Goal: Ask a question

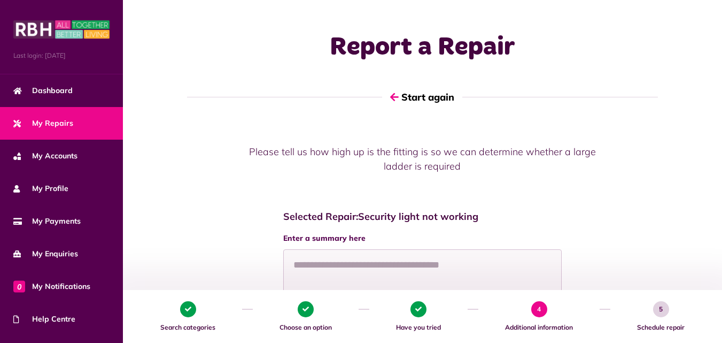
scroll to position [68, 0]
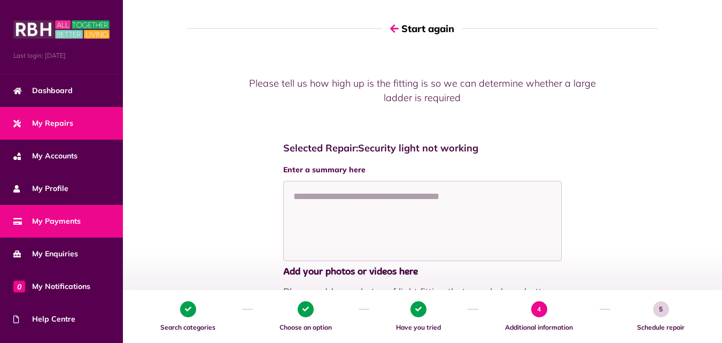
click at [42, 219] on span "My Payments" at bounding box center [46, 220] width 67 height 11
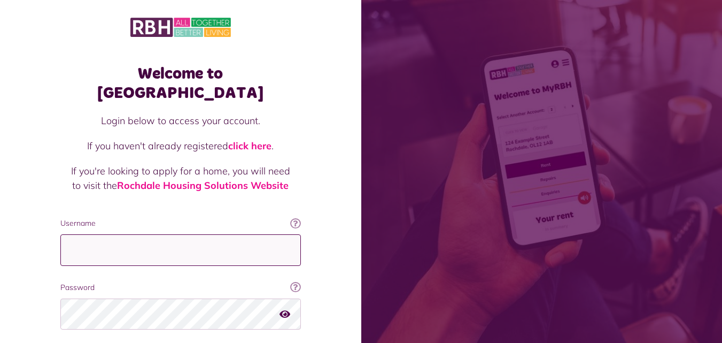
type input "**********"
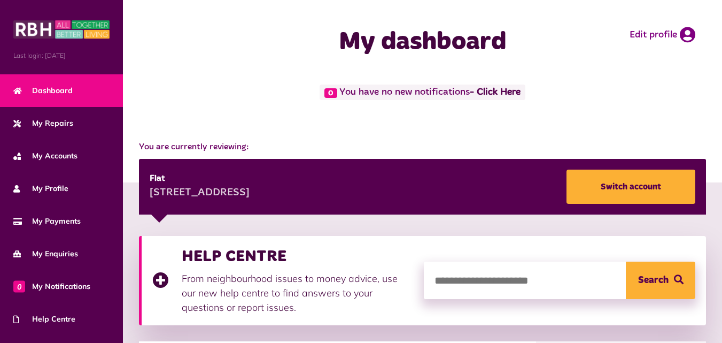
click at [61, 223] on span "My Payments" at bounding box center [46, 220] width 67 height 11
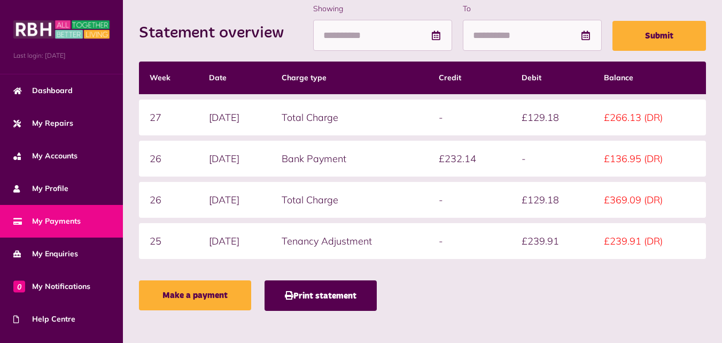
scroll to position [231, 0]
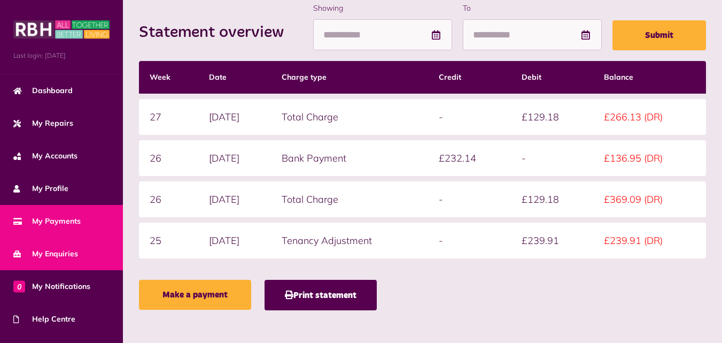
click at [41, 245] on link "My Enquiries" at bounding box center [61, 253] width 123 height 33
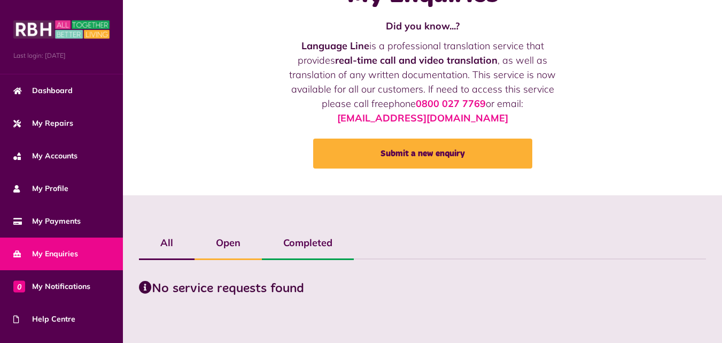
scroll to position [53, 0]
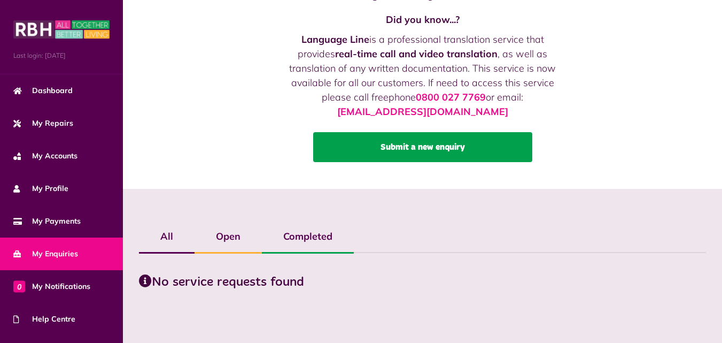
click at [413, 156] on link "Submit a new enquiry" at bounding box center [422, 147] width 219 height 30
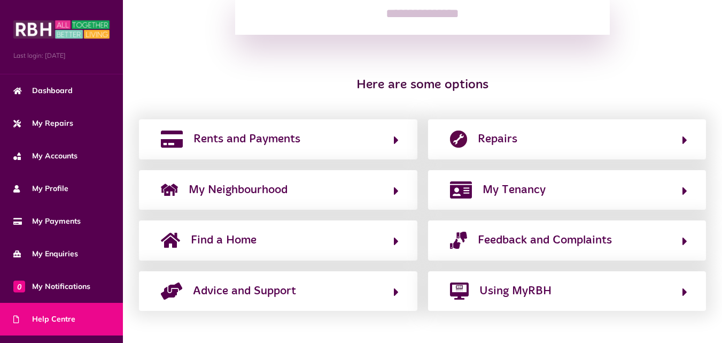
scroll to position [179, 0]
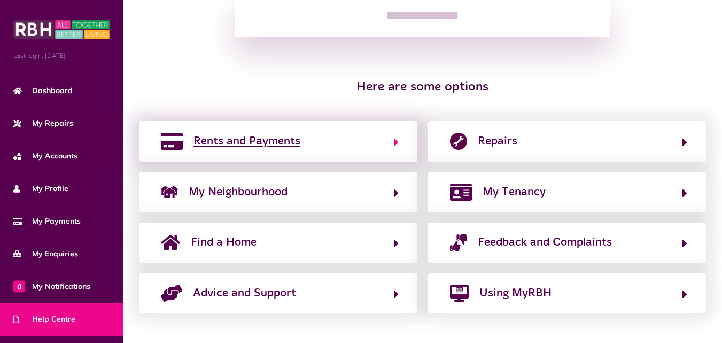
click at [306, 139] on button "Rents and Payments" at bounding box center [278, 141] width 241 height 18
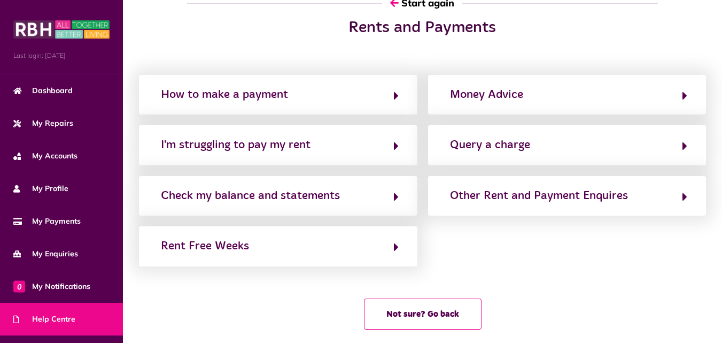
scroll to position [0, 0]
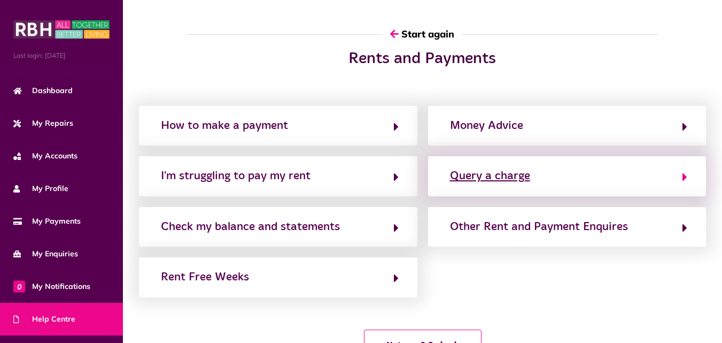
click at [481, 176] on div "Query a charge" at bounding box center [490, 175] width 80 height 17
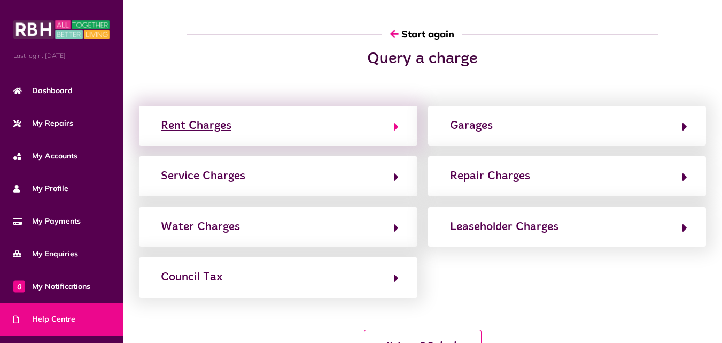
click at [365, 119] on button "Rent Charges" at bounding box center [278, 125] width 241 height 18
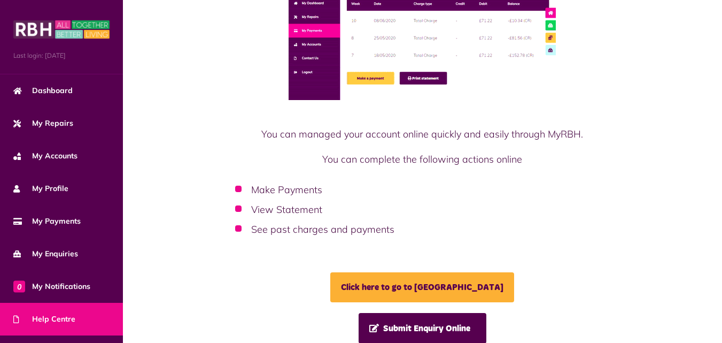
scroll to position [95, 0]
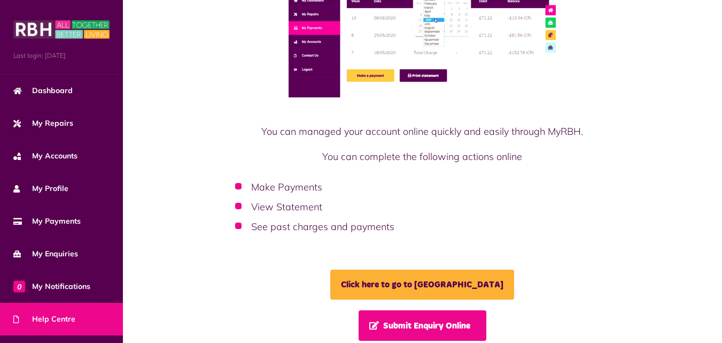
click at [442, 321] on span "Submit Enquiry Online" at bounding box center [419, 325] width 101 height 9
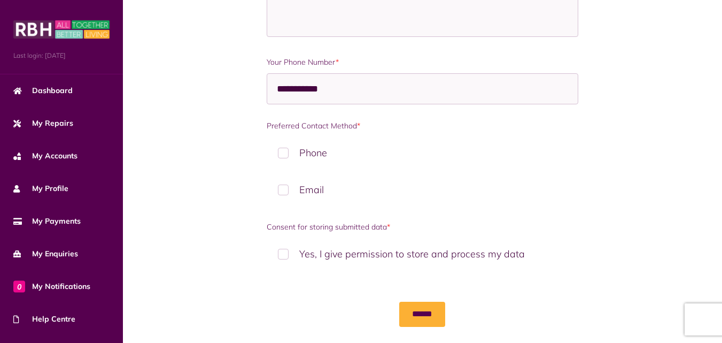
scroll to position [578, 0]
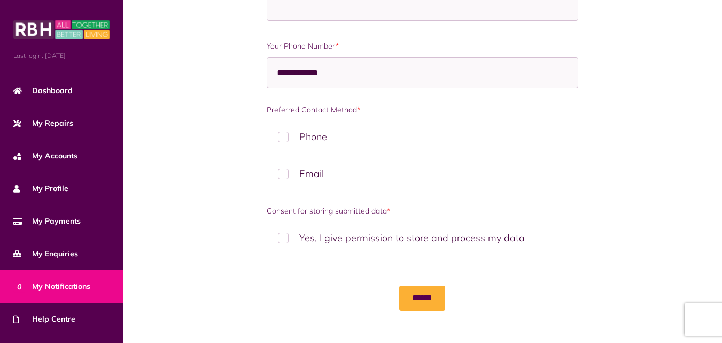
click at [86, 278] on link "0 My Notifications" at bounding box center [61, 286] width 123 height 33
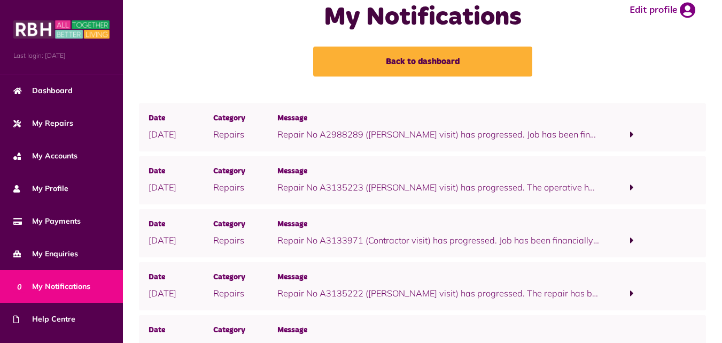
scroll to position [22, 0]
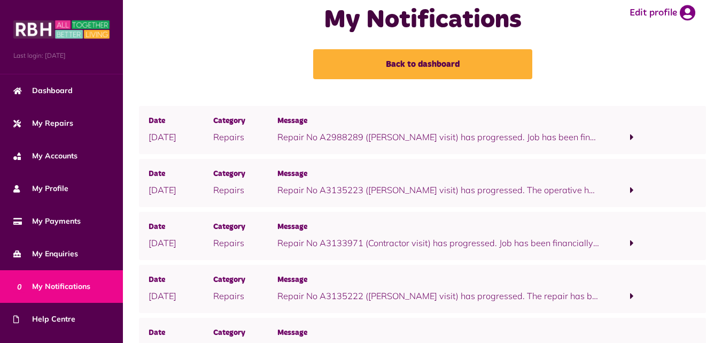
click at [629, 299] on span at bounding box center [632, 296] width 65 height 14
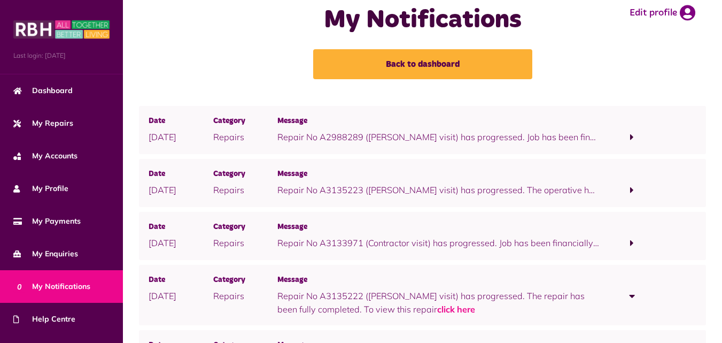
click at [637, 247] on span at bounding box center [632, 243] width 65 height 14
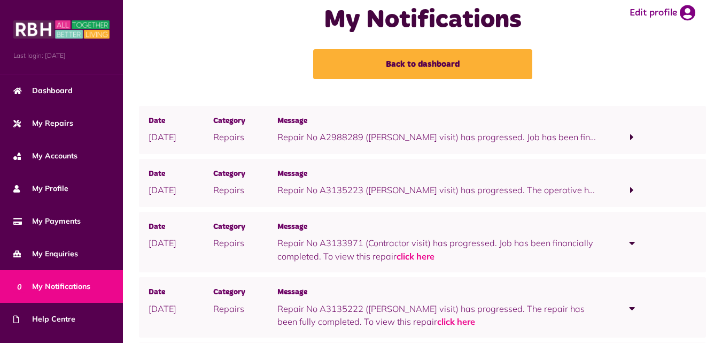
click at [636, 192] on span at bounding box center [632, 190] width 65 height 14
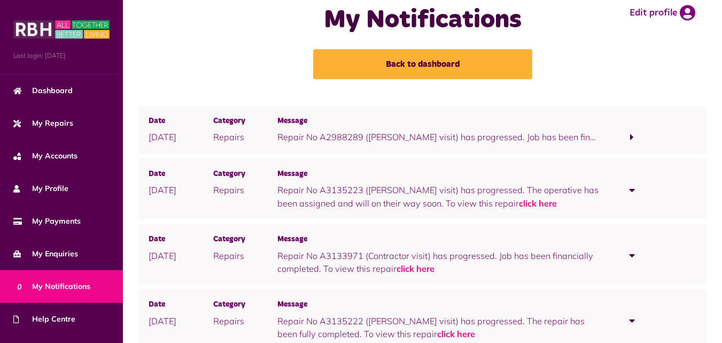
click at [634, 144] on span at bounding box center [632, 137] width 65 height 14
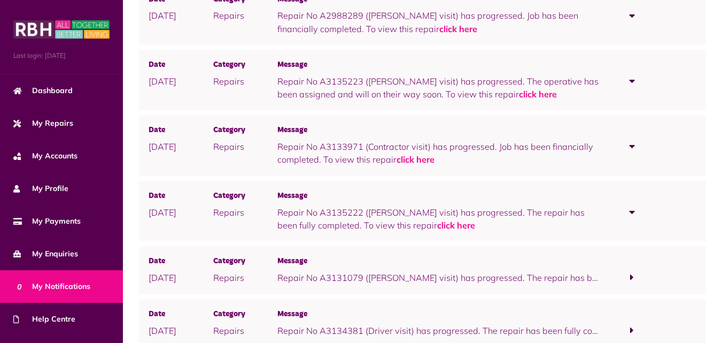
scroll to position [0, 0]
